Goal: Information Seeking & Learning: Learn about a topic

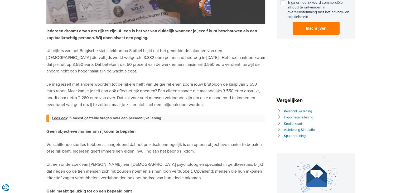
scroll to position [168, 0]
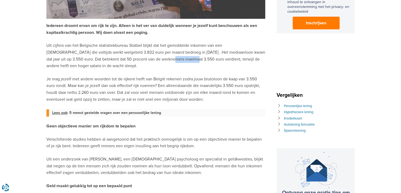
drag, startPoint x: 135, startPoint y: 58, endPoint x: 157, endPoint y: 58, distance: 22.2
click at [157, 58] on p "Uit cijfers van het Belgische statistiekbureau Statbel blijkt dat het gemiddeld…" at bounding box center [155, 55] width 219 height 27
drag, startPoint x: 81, startPoint y: 56, endPoint x: 126, endPoint y: 60, distance: 45.3
click at [126, 60] on p "Uit cijfers van het Belgische statistiekbureau Statbel blijkt dat het gemiddeld…" at bounding box center [155, 55] width 219 height 27
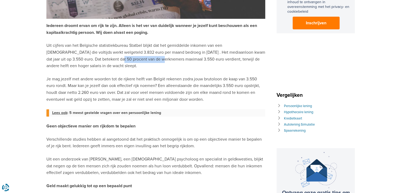
click at [126, 60] on p "Uit cijfers van het Belgische statistiekbureau Statbel blijkt dat het gemiddeld…" at bounding box center [155, 55] width 219 height 27
drag, startPoint x: 126, startPoint y: 60, endPoint x: 138, endPoint y: 61, distance: 11.7
click at [138, 61] on p "Uit cijfers van het Belgische statistiekbureau Statbel blijkt dat het gemiddeld…" at bounding box center [155, 55] width 219 height 27
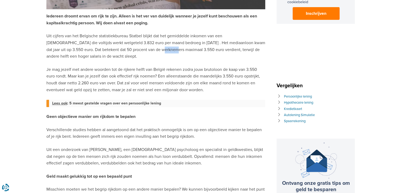
scroll to position [188, 0]
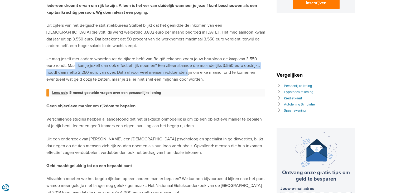
drag, startPoint x: 76, startPoint y: 66, endPoint x: 188, endPoint y: 71, distance: 112.5
click at [188, 71] on p "Je mag jezelf met andere woorden tot de rijkere helft van België rekenen zodra …" at bounding box center [155, 69] width 219 height 27
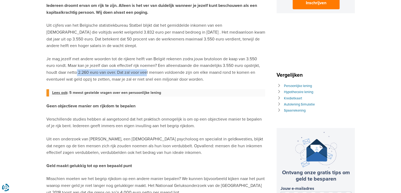
drag, startPoint x: 76, startPoint y: 73, endPoint x: 150, endPoint y: 73, distance: 73.9
click at [150, 73] on p "Je mag jezelf met andere woorden tot de rijkere helft van België rekenen zodra …" at bounding box center [155, 69] width 219 height 27
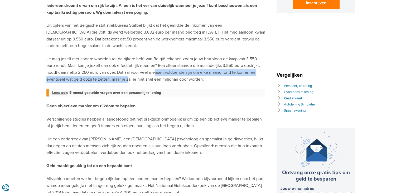
drag, startPoint x: 156, startPoint y: 73, endPoint x: 133, endPoint y: 80, distance: 24.2
click at [133, 80] on p "Je mag jezelf met andere woorden tot de rijkere helft van België rekenen zodra …" at bounding box center [155, 69] width 219 height 27
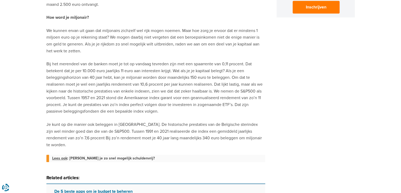
scroll to position [416, 0]
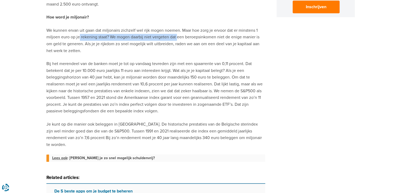
drag, startPoint x: 78, startPoint y: 37, endPoint x: 179, endPoint y: 36, distance: 100.6
click at [179, 36] on p "We kunnen ervan uit gaan dat miljonairs zichzelf wel rijk mogen noemen. Maar ho…" at bounding box center [155, 40] width 219 height 27
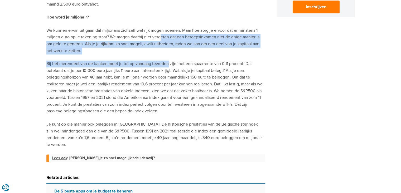
drag, startPoint x: 160, startPoint y: 36, endPoint x: 172, endPoint y: 58, distance: 24.8
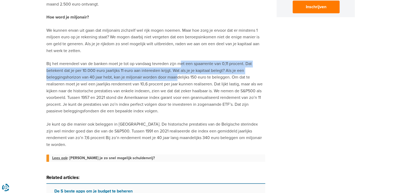
drag, startPoint x: 182, startPoint y: 64, endPoint x: 152, endPoint y: 75, distance: 31.6
click at [152, 75] on p "Bij het merendeel van de banken moet je tot op vandaag tevreden zijn met een sp…" at bounding box center [155, 87] width 219 height 54
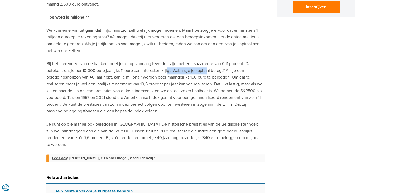
drag, startPoint x: 159, startPoint y: 74, endPoint x: 199, endPoint y: 70, distance: 40.8
click at [199, 70] on p "Bij het merendeel van de banken moet je tot op vandaag tevreden zijn met een sp…" at bounding box center [155, 87] width 219 height 54
drag, startPoint x: 125, startPoint y: 78, endPoint x: 199, endPoint y: 77, distance: 74.7
click at [199, 77] on p "Bij het merendeel van de banken moet je tot op vandaag tevreden zijn met een sp…" at bounding box center [155, 87] width 219 height 54
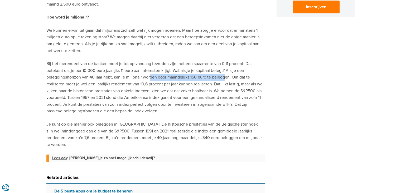
click at [199, 77] on p "Bij het merendeel van de banken moet je tot op vandaag tevreden zijn met een sp…" at bounding box center [155, 87] width 219 height 54
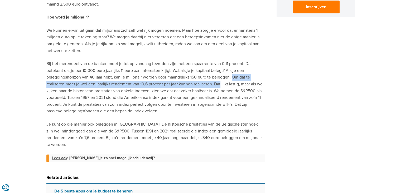
drag, startPoint x: 208, startPoint y: 76, endPoint x: 186, endPoint y: 83, distance: 23.3
click at [186, 83] on p "Bij het merendeel van de banken moet je tot op vandaag tevreden zijn met een sp…" at bounding box center [155, 87] width 219 height 54
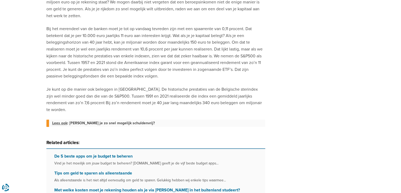
scroll to position [529, 0]
